Goal: Information Seeking & Learning: Learn about a topic

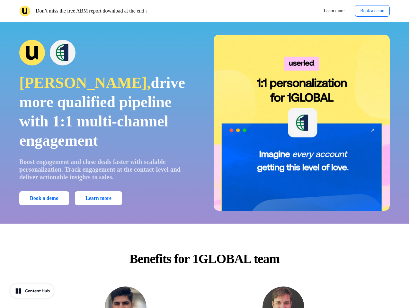
click at [204, 11] on div "Don’t miss the free ABM report download at the end ↓ Learn more Book a demo" at bounding box center [204, 11] width 409 height 22
click at [110, 11] on p "Don’t miss the free ABM report download at the end ↓" at bounding box center [92, 11] width 112 height 8
click at [298, 11] on div "Learn more Book a demo" at bounding box center [298, 11] width 183 height 12
click at [370, 11] on button "Book a demo" at bounding box center [371, 11] width 35 height 12
click at [204, 123] on div "[PERSON_NAME], drive more qualified pipeline with 1:1 multi-channel engagement …" at bounding box center [204, 123] width 409 height 176
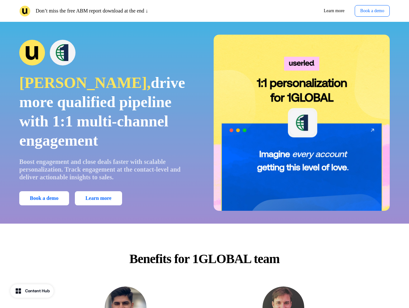
scroll to position [483, 0]
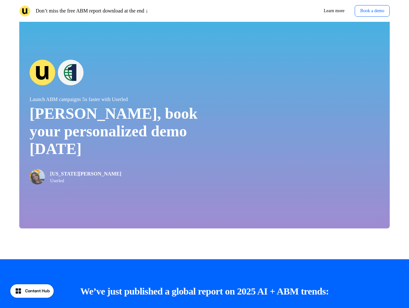
click at [45, 198] on div "Launch ABM campaigns 5x faster with Userled [PERSON_NAME], book your personaliz…" at bounding box center [204, 121] width 370 height 213
